Goal: Transaction & Acquisition: Purchase product/service

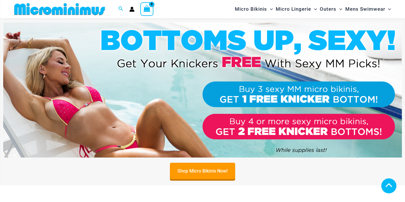
scroll to position [300, 0]
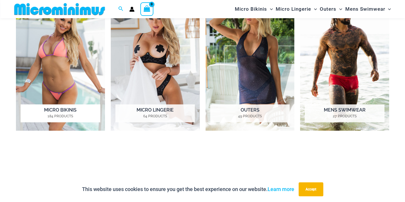
click at [49, 115] on mark "184 Products" at bounding box center [60, 116] width 79 height 5
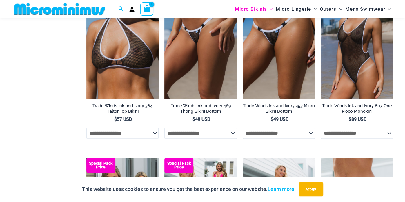
scroll to position [268, 0]
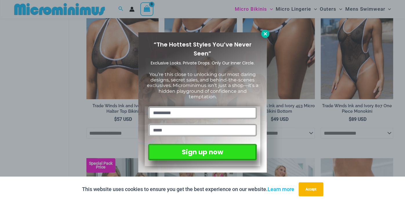
click at [267, 34] on icon at bounding box center [264, 33] width 5 height 5
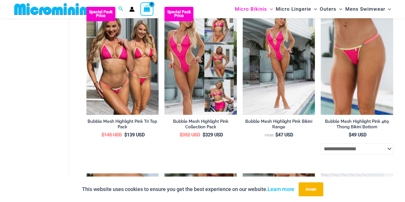
scroll to position [537, 0]
